Goal: Task Accomplishment & Management: Complete application form

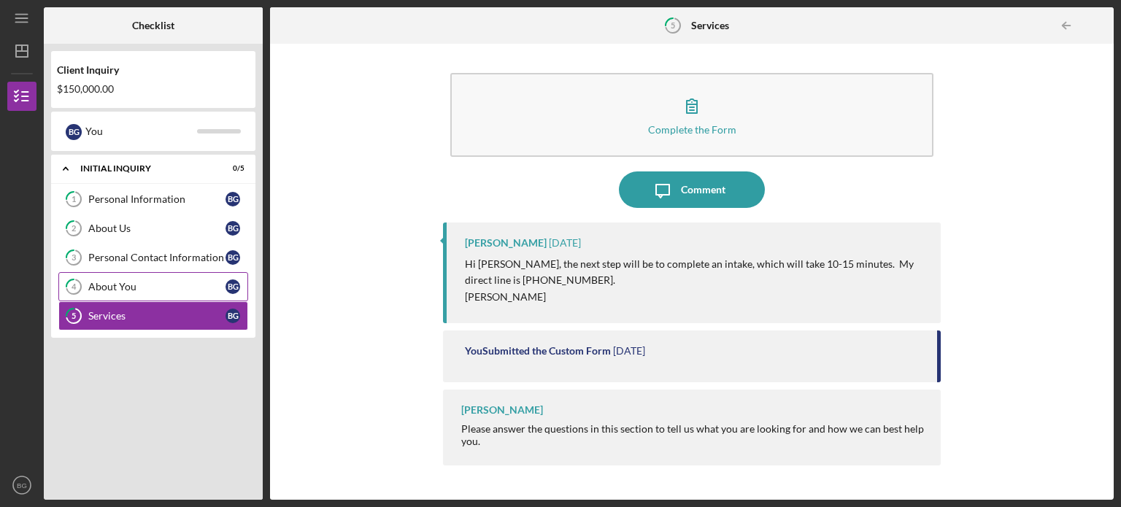
click at [115, 295] on link "4 About You B G" at bounding box center [153, 286] width 190 height 29
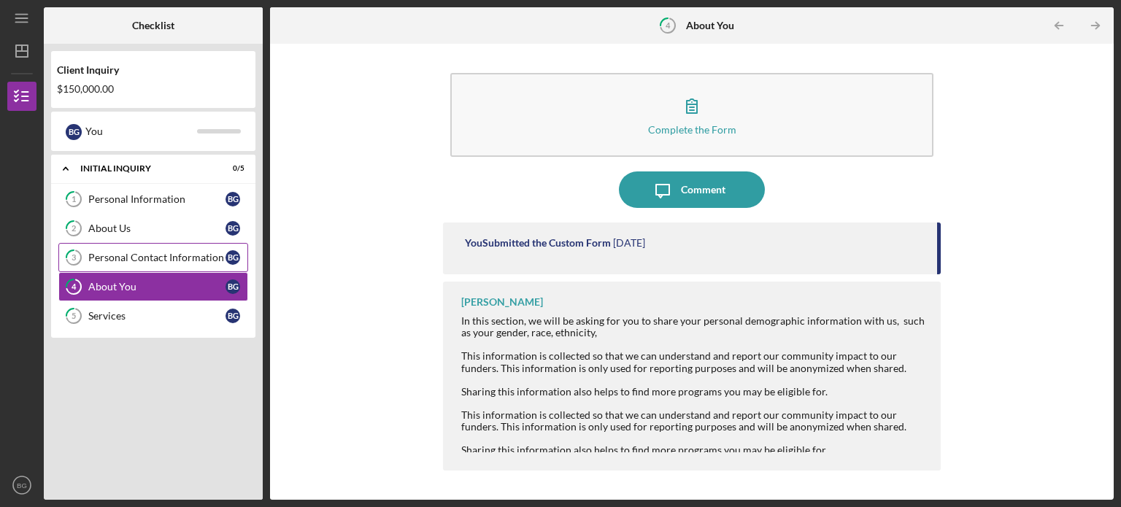
click at [147, 256] on div "Personal Contact Information" at bounding box center [156, 258] width 137 height 12
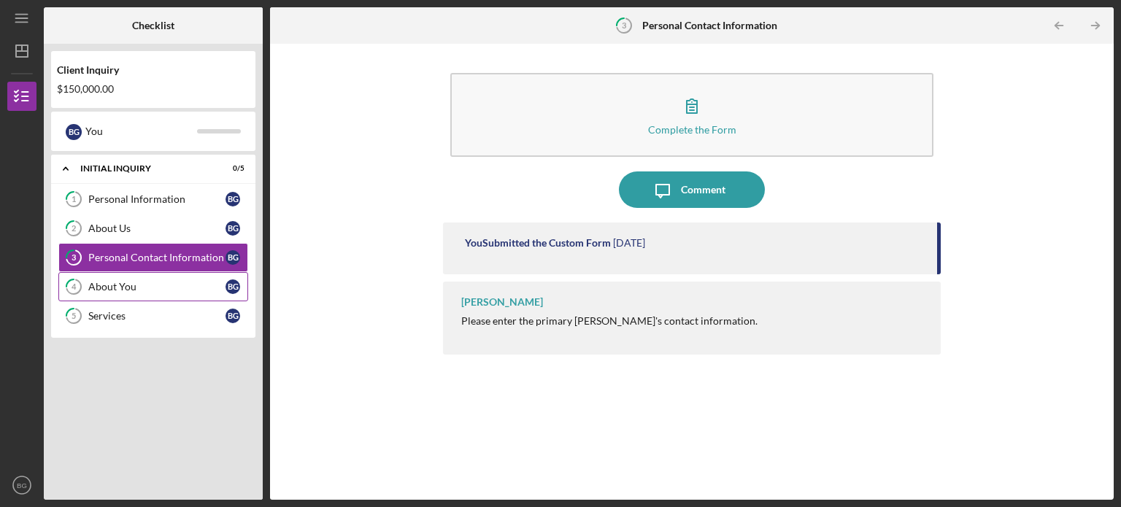
click at [162, 291] on div "About You" at bounding box center [156, 287] width 137 height 12
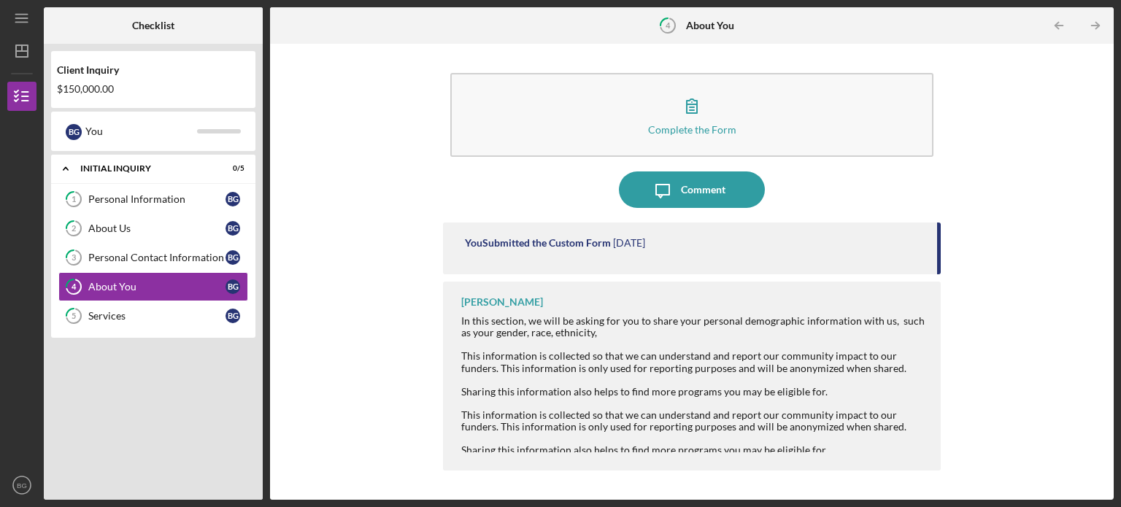
click at [668, 411] on div "This information is collected so that we can understand and report our communit…" at bounding box center [693, 420] width 465 height 23
click at [140, 310] on div "Services" at bounding box center [156, 316] width 137 height 12
